Goal: Find specific page/section: Find specific page/section

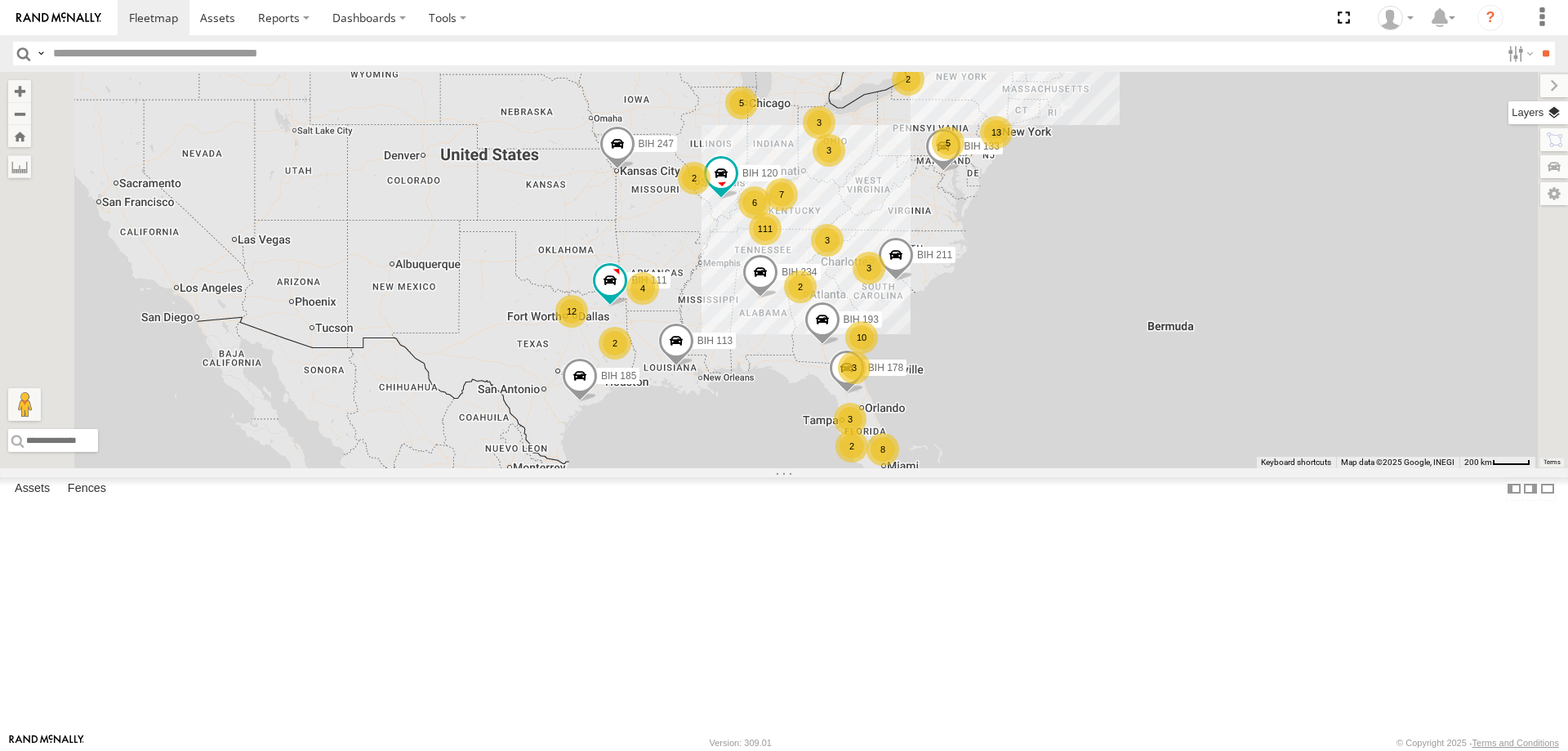
click at [1552, 114] on label at bounding box center [1539, 112] width 60 height 23
click at [0, 0] on span "Basemaps" at bounding box center [0, 0] width 0 height 0
click at [0, 0] on div "Satellite + Roadmap" at bounding box center [0, 0] width 0 height 0
click at [0, 0] on span "Satellite + Roadmap" at bounding box center [0, 0] width 0 height 0
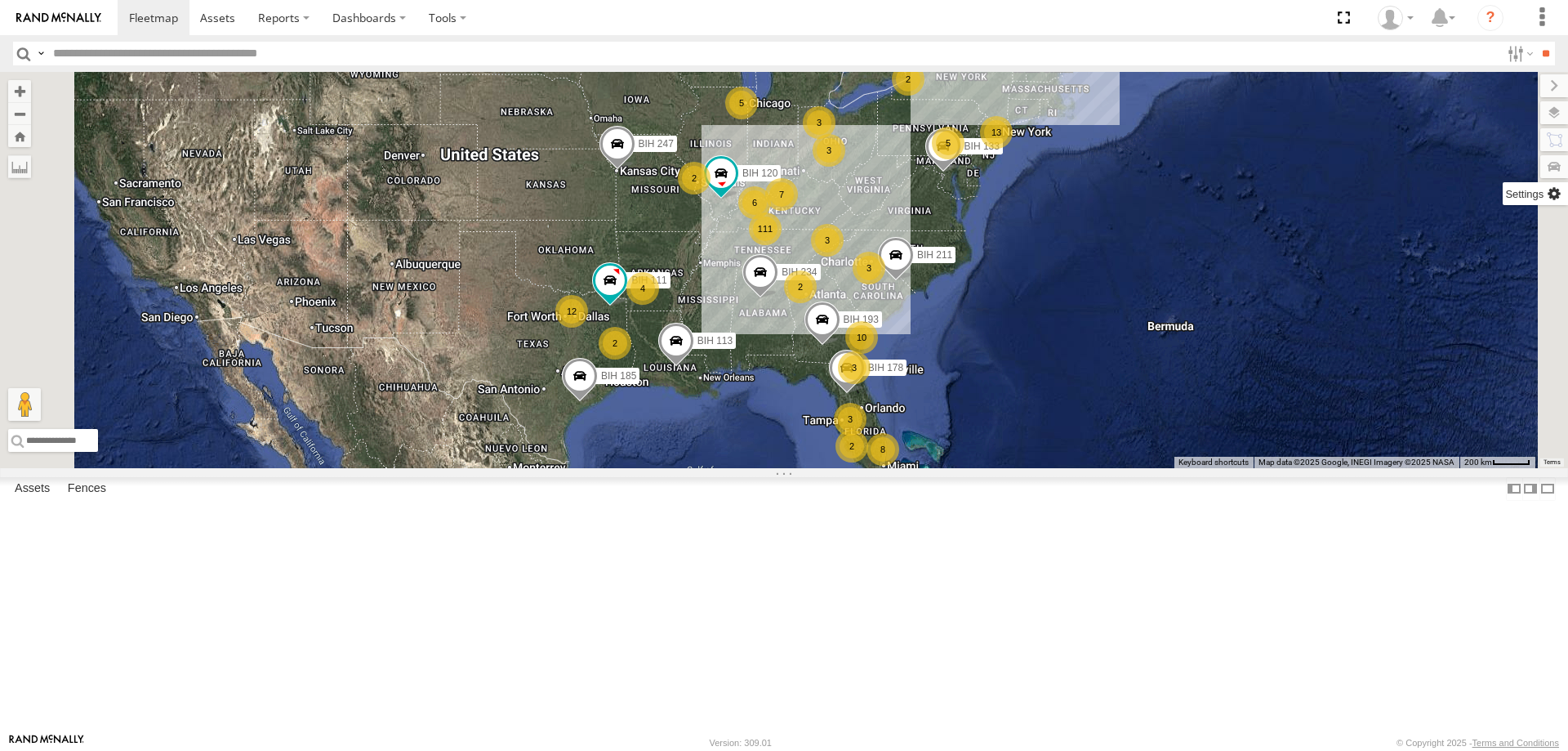
click at [1503, 196] on label at bounding box center [1536, 193] width 65 height 23
click at [0, 0] on span "Show Mouse Coordinates" at bounding box center [0, 0] width 0 height 0
click at [1514, 88] on label at bounding box center [1541, 86] width 55 height 23
click at [716, 17] on section at bounding box center [841, 18] width 1446 height 35
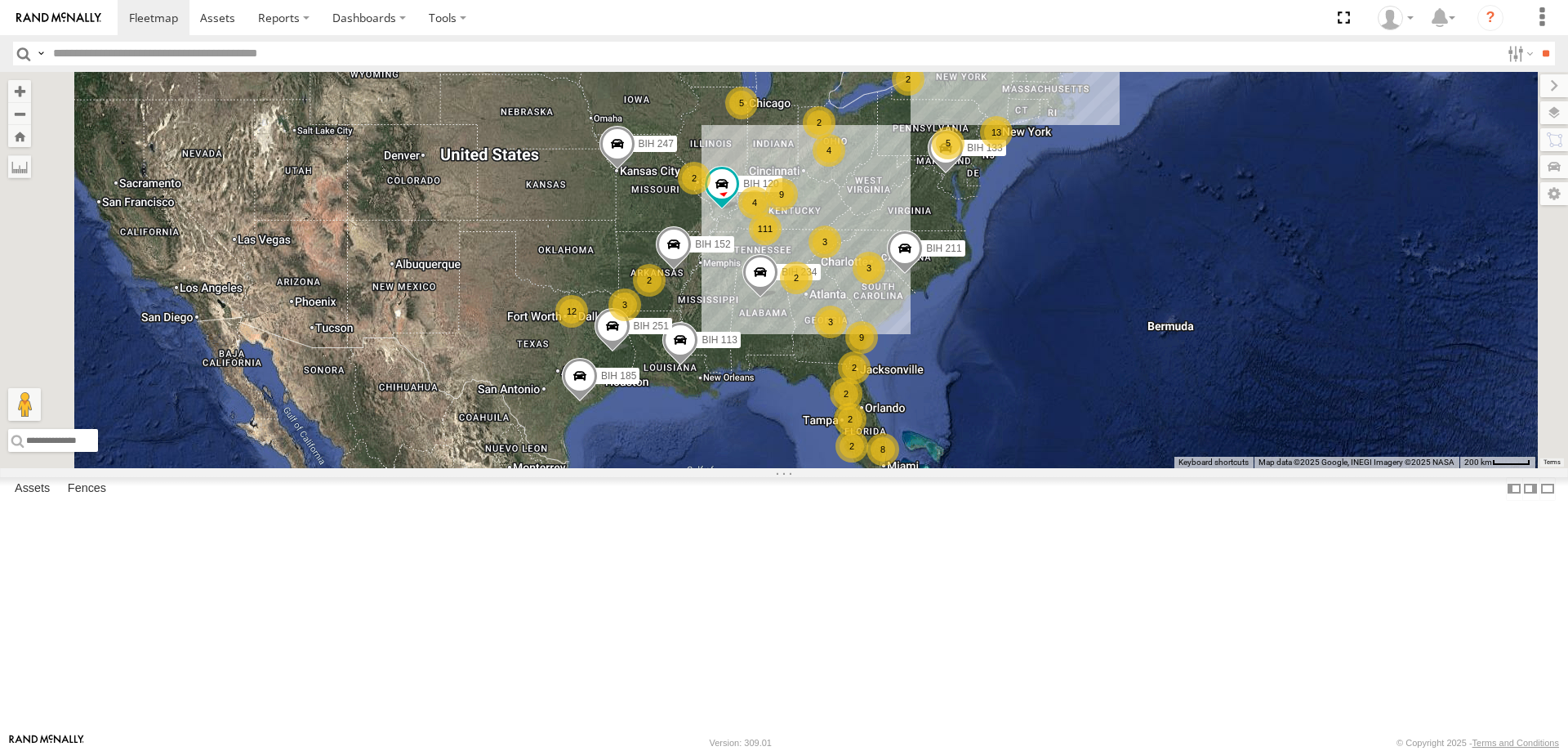
click at [725, 25] on section at bounding box center [841, 18] width 1446 height 35
click at [758, 11] on section at bounding box center [841, 18] width 1446 height 35
click at [746, 12] on section at bounding box center [841, 18] width 1446 height 35
click at [810, 34] on section at bounding box center [841, 18] width 1446 height 35
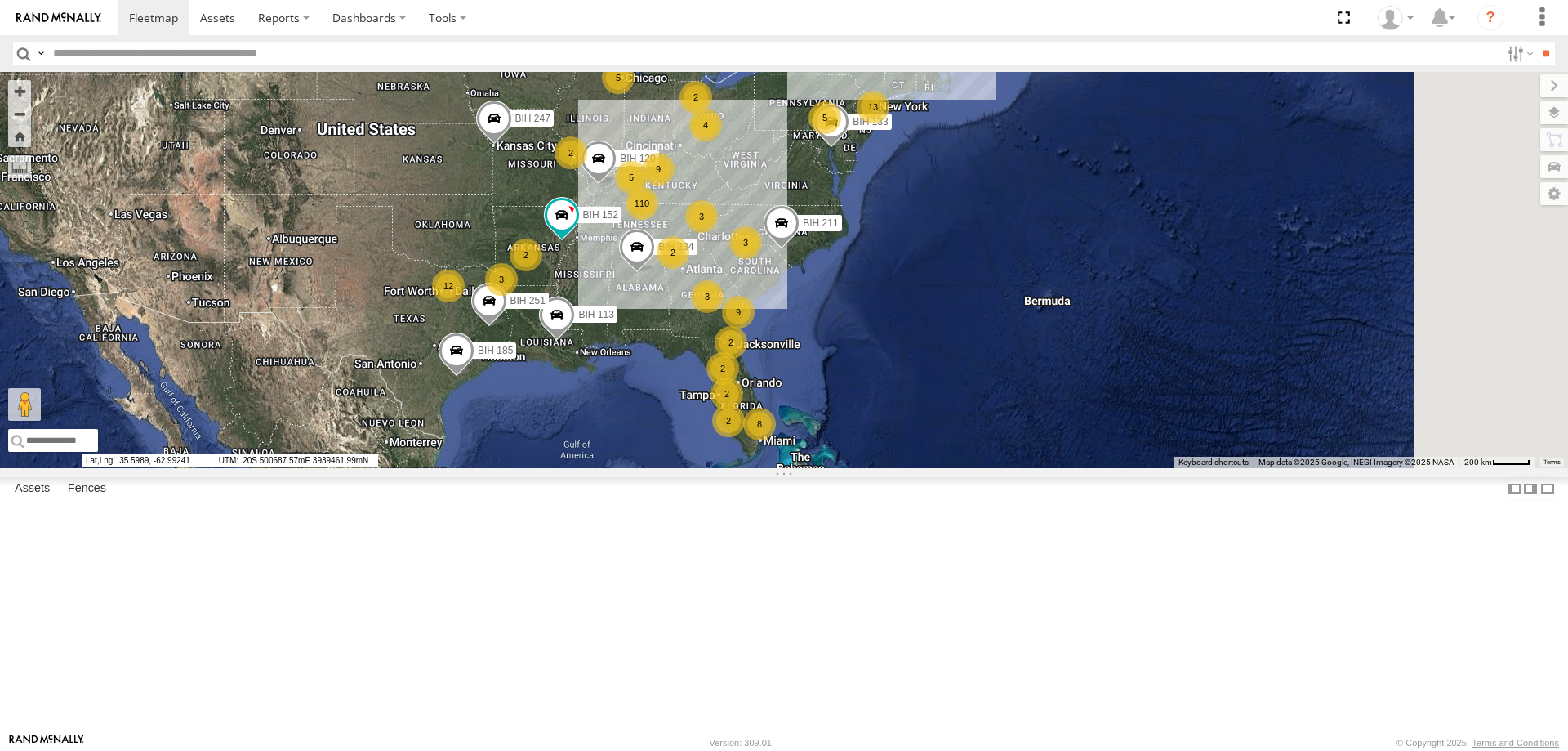
drag, startPoint x: 1397, startPoint y: 384, endPoint x: 1281, endPoint y: 359, distance: 118.7
click at [1281, 359] on div "110 2 5 5 2 8 9 4 13 2 2 BIH 113 3 2 3 12 2 9 BIH 251 3 3 BIH 185 2 BIH 211 5 B…" at bounding box center [784, 269] width 1568 height 396
click at [986, 19] on section at bounding box center [841, 18] width 1446 height 35
click at [116, 48] on input "text" at bounding box center [773, 53] width 1454 height 24
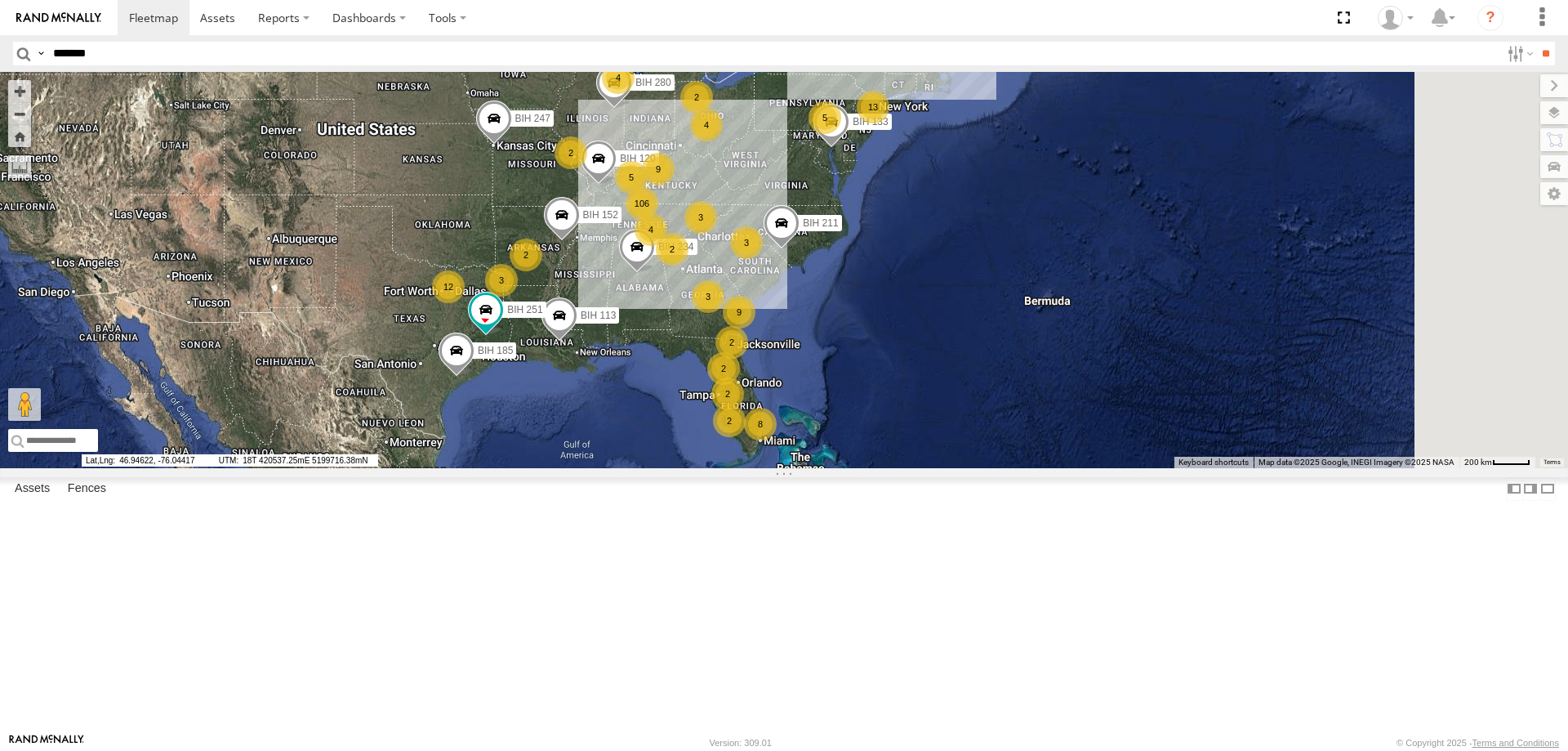
type input "*******"
click at [1537, 41] on input "**" at bounding box center [1545, 53] width 19 height 24
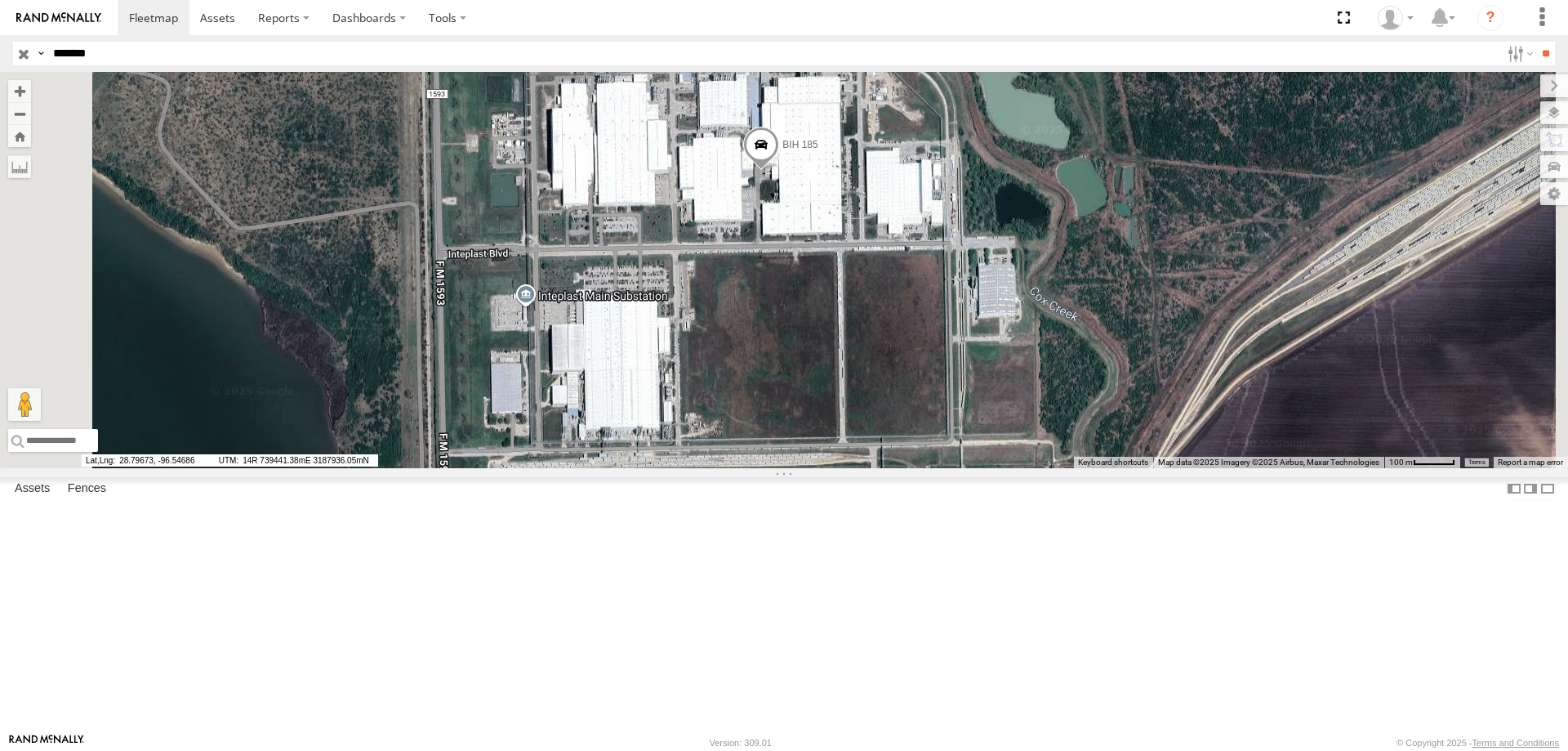
click at [780, 171] on span at bounding box center [761, 148] width 36 height 44
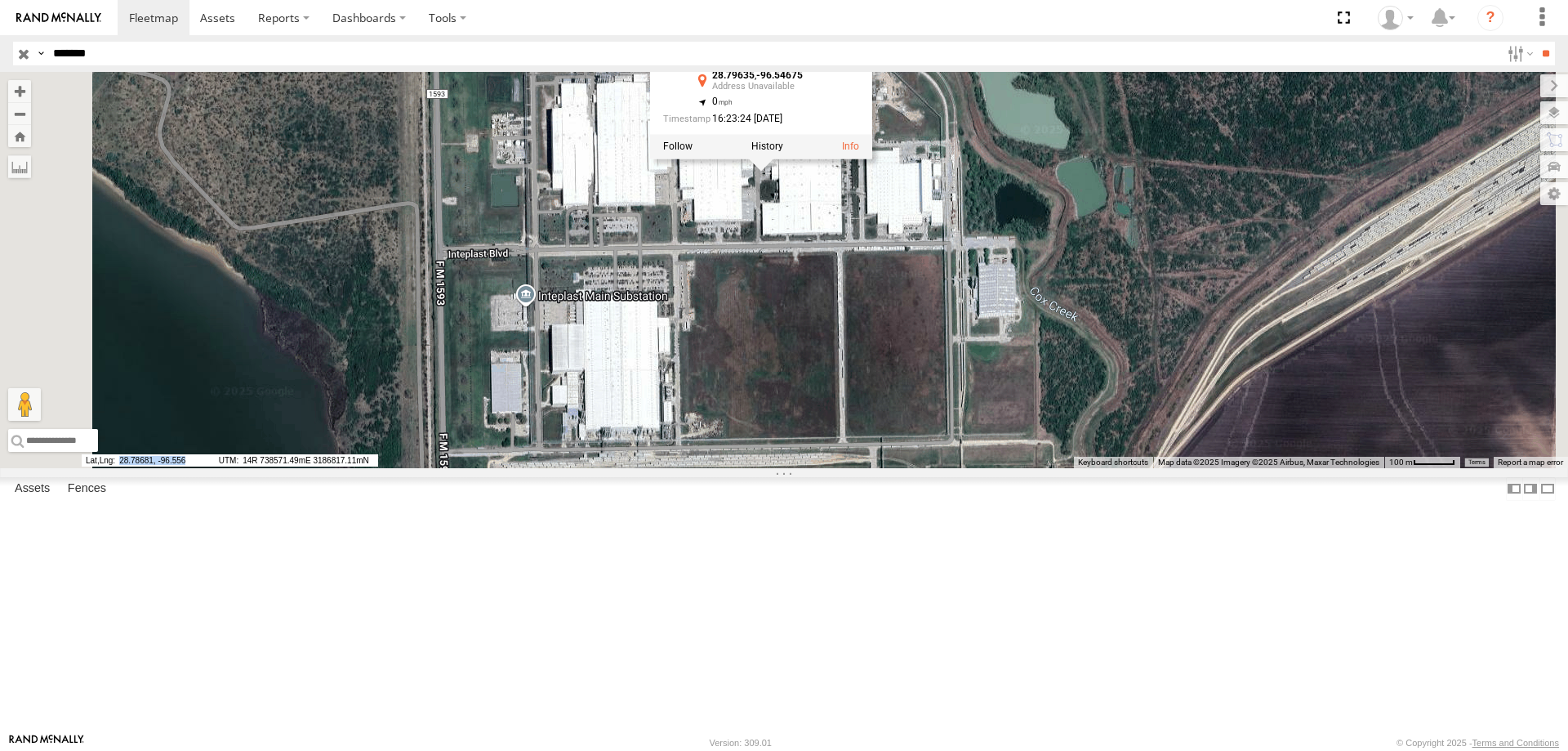
drag, startPoint x: 601, startPoint y: 728, endPoint x: 529, endPoint y: 726, distance: 72.0
click at [212, 466] on span "28.78681, -96.556" at bounding box center [146, 460] width 131 height 12
copy span "28.78681, -96.556"
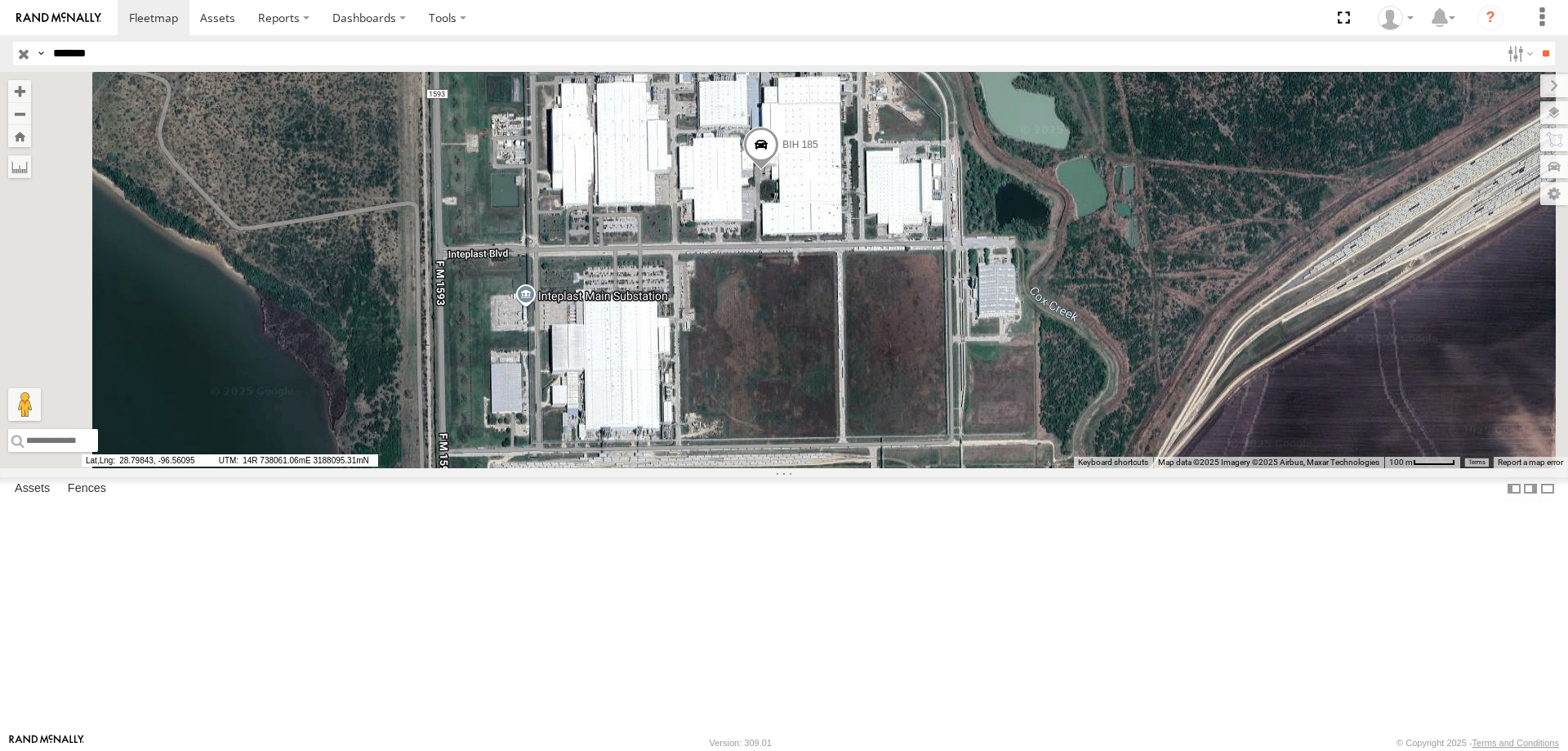
click at [761, 38] on header "Search Query Asset ID Asset Label Registration Manufacturer Model VIN Job ID" at bounding box center [784, 53] width 1568 height 36
click at [758, 52] on input "*******" at bounding box center [773, 53] width 1454 height 24
